Goal: Find specific page/section: Find specific page/section

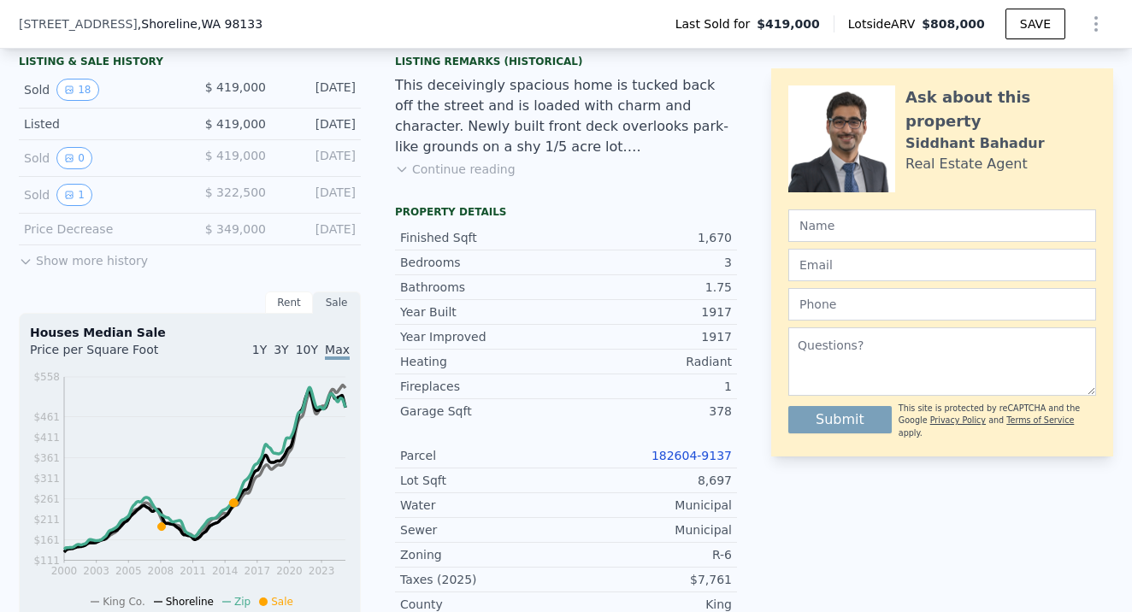
scroll to position [0, 7]
click at [677, 455] on link "182604-9137" at bounding box center [692, 456] width 80 height 14
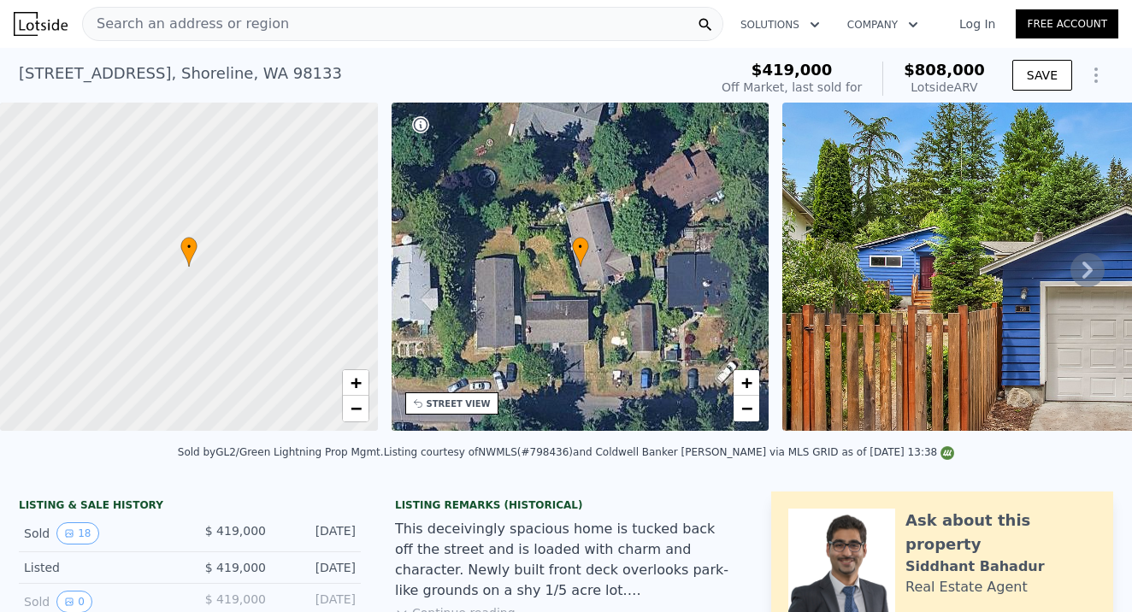
click at [227, 44] on div "Search an address or region Solutions Company Open main menu Log In Free Account" at bounding box center [566, 23] width 1105 height 41
click at [233, 70] on div "[STREET_ADDRESS]" at bounding box center [180, 74] width 323 height 24
click at [280, 28] on div "Search an address or region" at bounding box center [402, 24] width 641 height 34
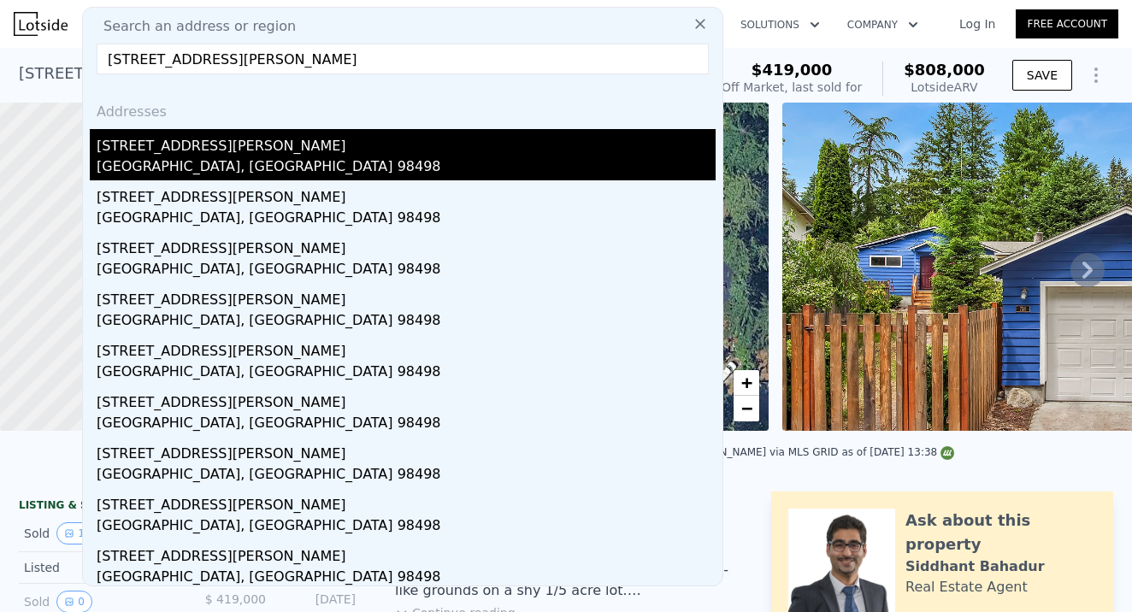
type input "[STREET_ADDRESS][PERSON_NAME]"
click at [204, 150] on div "[STREET_ADDRESS][PERSON_NAME]" at bounding box center [406, 142] width 619 height 27
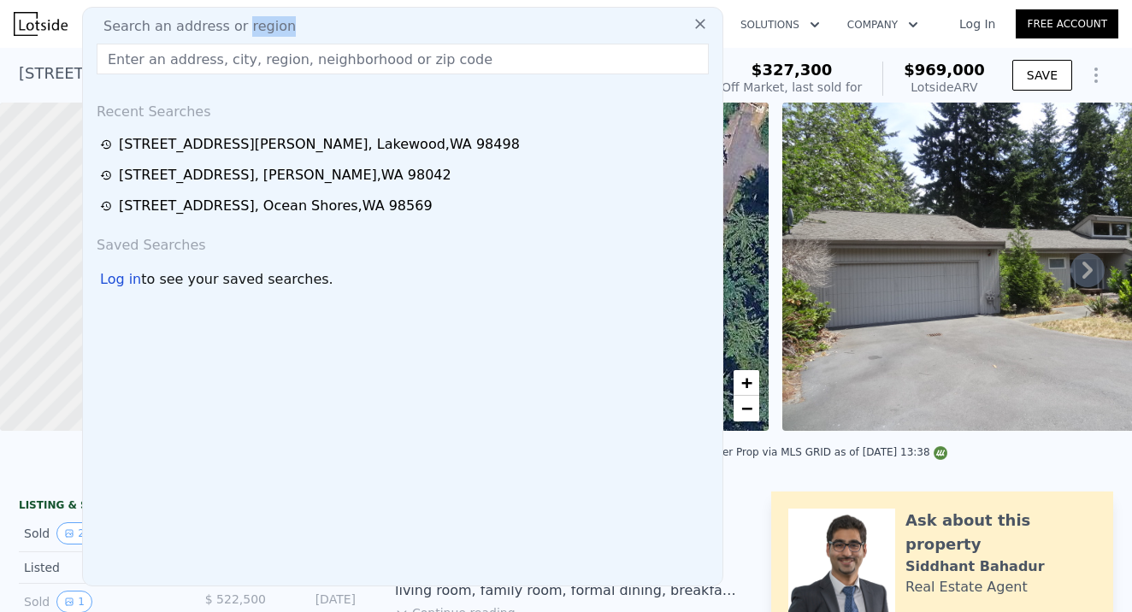
click at [333, 33] on div "Search an address or region" at bounding box center [403, 26] width 626 height 21
click at [121, 61] on input "text" at bounding box center [403, 59] width 612 height 31
paste input "[STREET_ADDRESS][PERSON_NAME]"
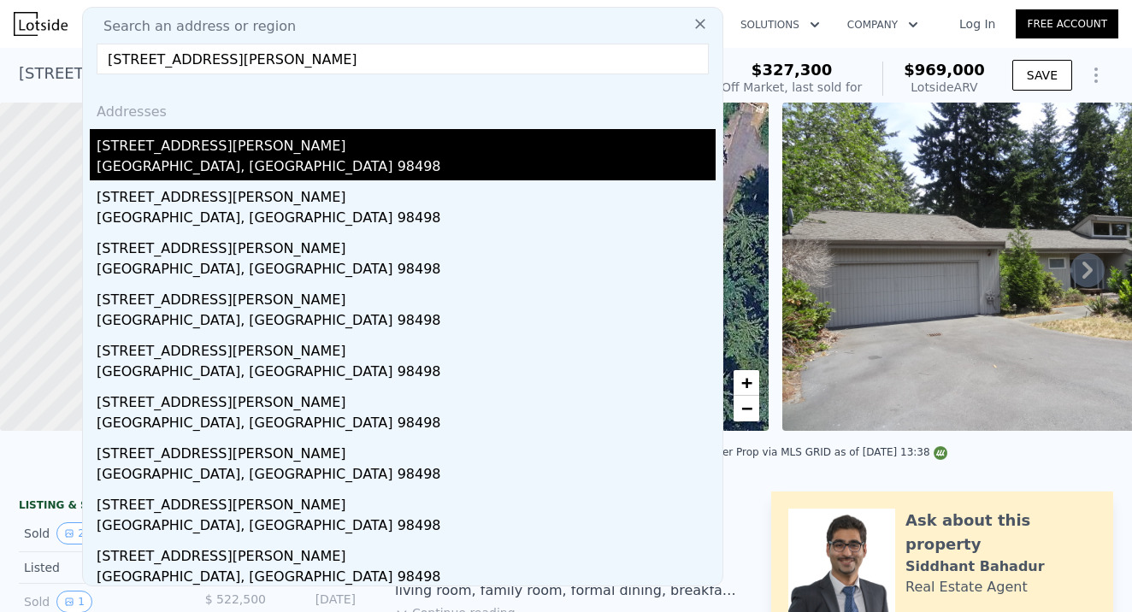
type input "[STREET_ADDRESS][PERSON_NAME]"
click at [193, 158] on div "[GEOGRAPHIC_DATA], [GEOGRAPHIC_DATA] 98498" at bounding box center [406, 169] width 619 height 24
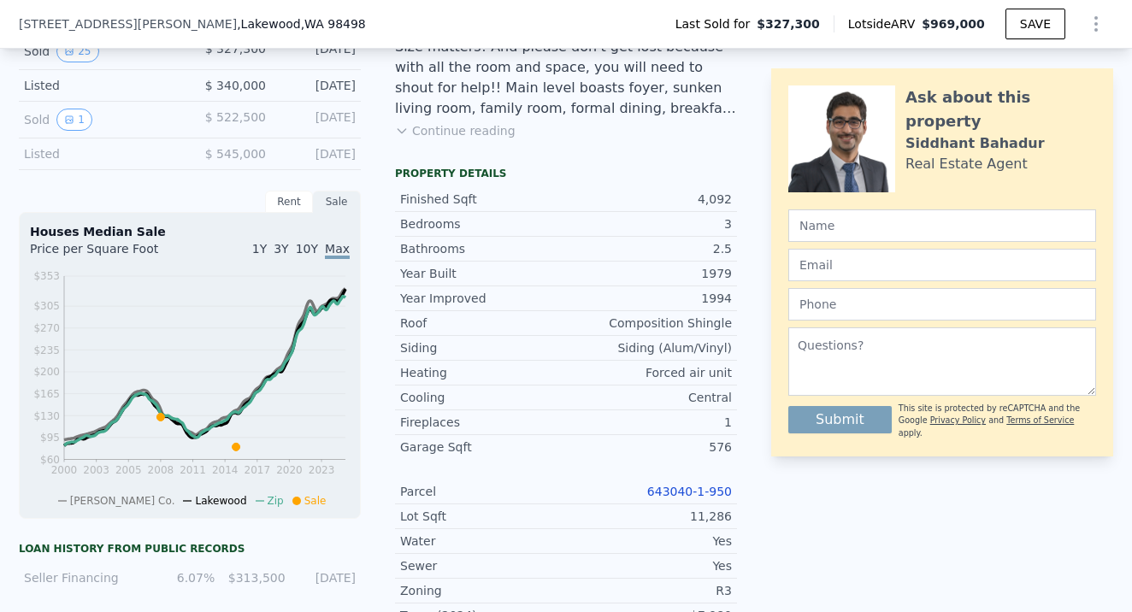
scroll to position [505, 0]
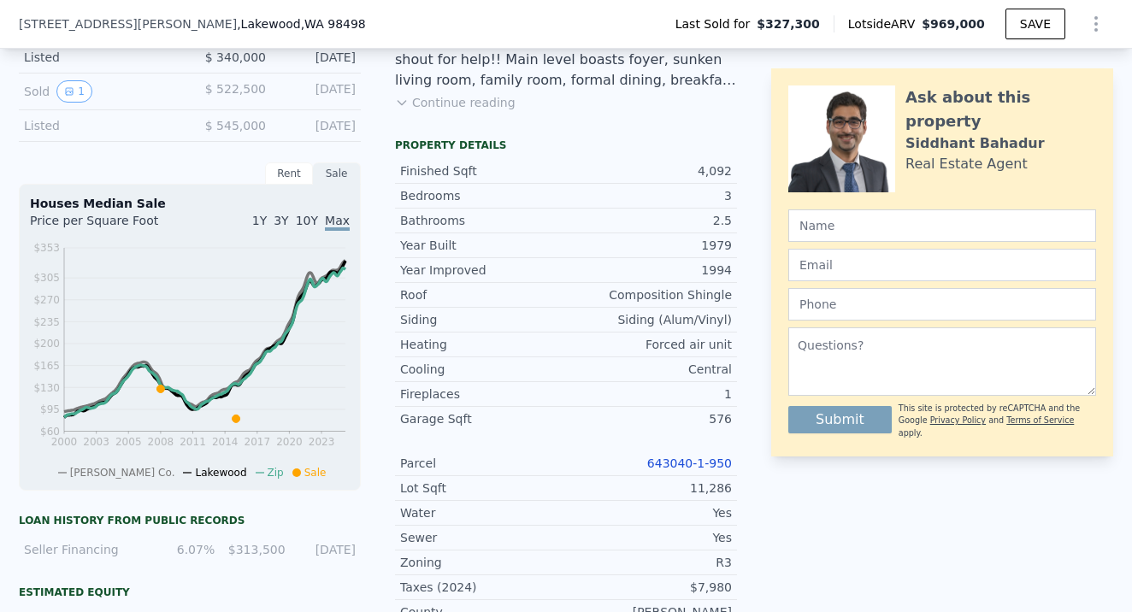
click at [701, 465] on link "643040-1-950" at bounding box center [689, 464] width 85 height 14
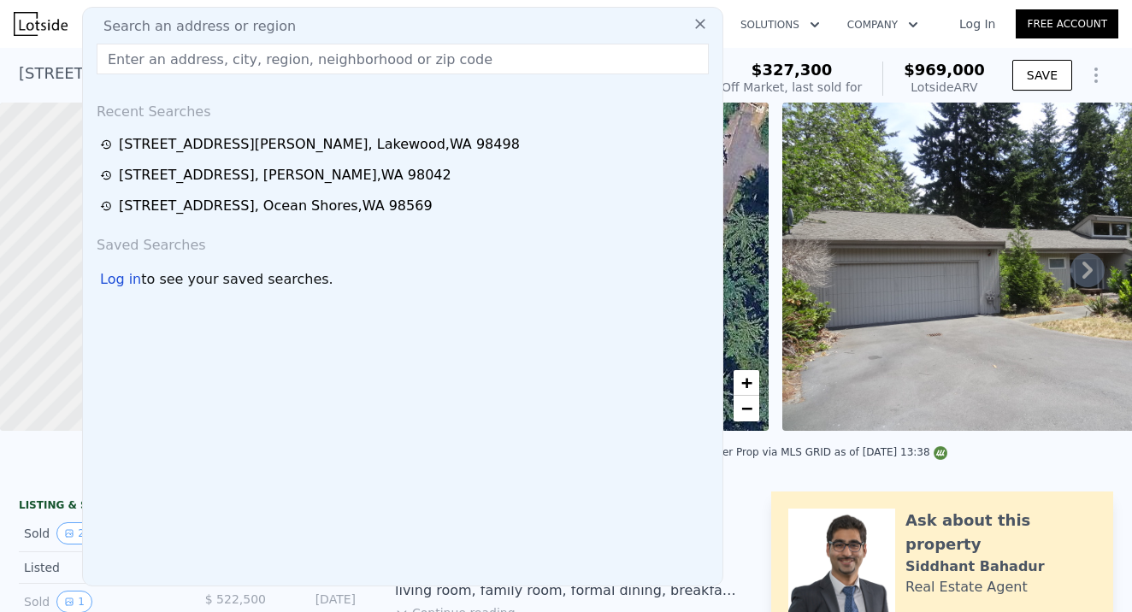
click at [127, 69] on input "text" at bounding box center [403, 59] width 612 height 31
paste input "[STREET_ADDRESS]"
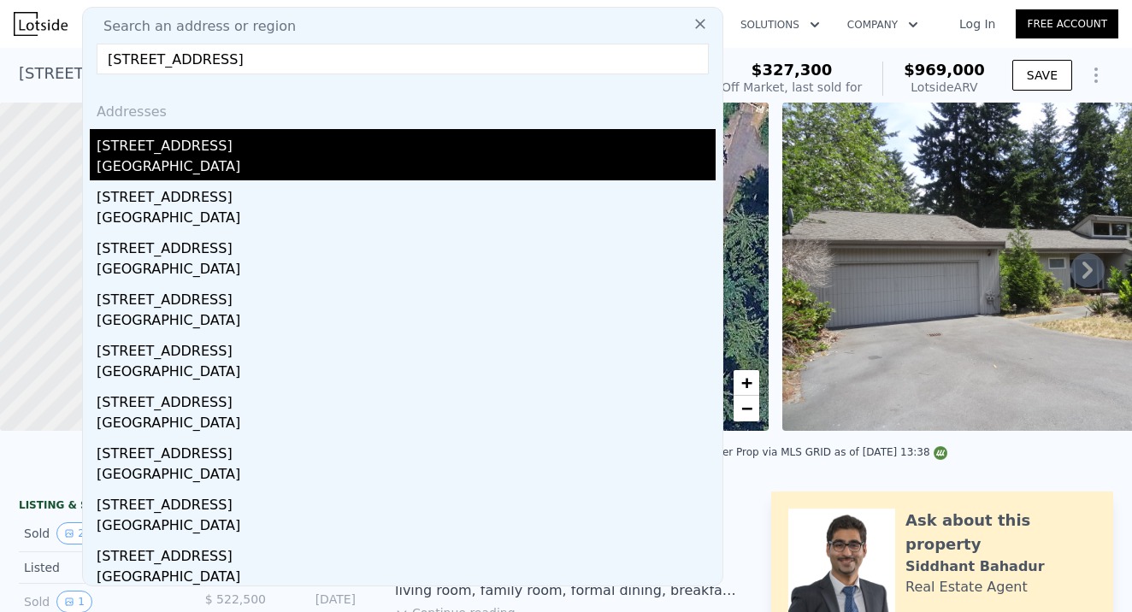
type input "[STREET_ADDRESS]"
click at [189, 162] on div "[GEOGRAPHIC_DATA]" at bounding box center [406, 169] width 619 height 24
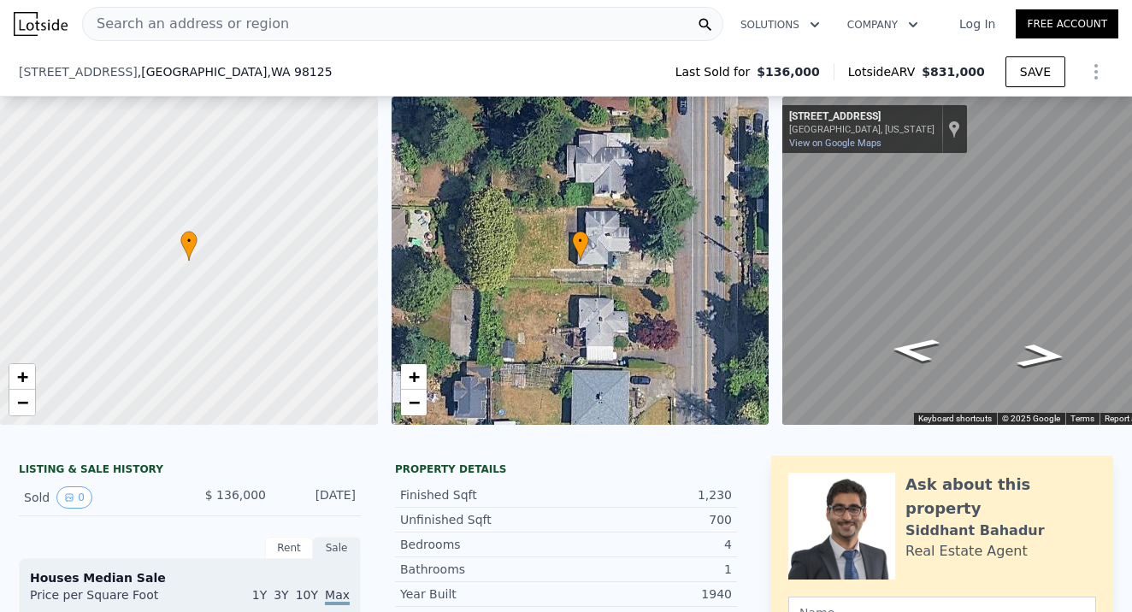
scroll to position [304, 0]
